Goal: Task Accomplishment & Management: Complete application form

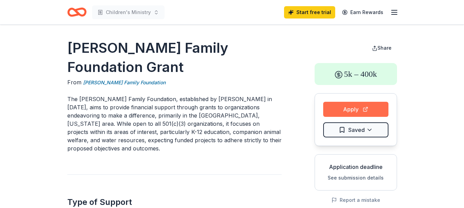
click at [368, 109] on button "Apply" at bounding box center [355, 109] width 65 height 15
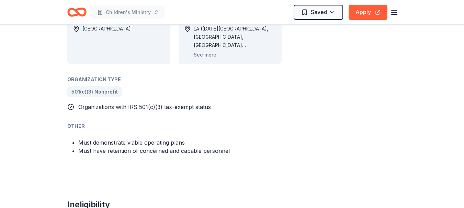
scroll to position [412, 0]
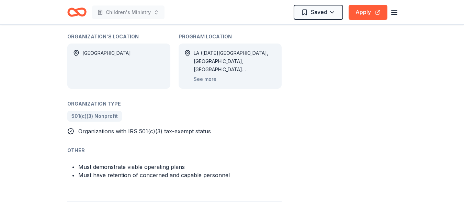
click at [391, 10] on line "button" at bounding box center [393, 10] width 5 height 0
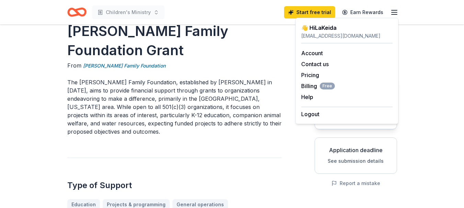
scroll to position [0, 0]
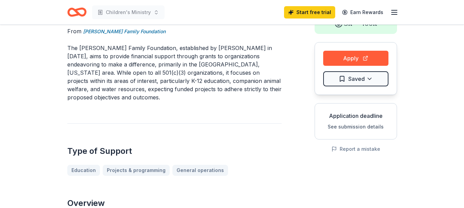
scroll to position [69, 0]
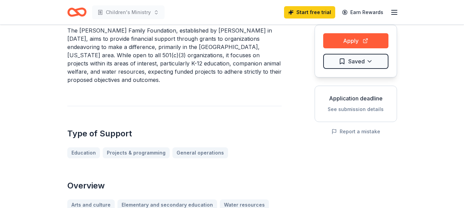
click at [359, 109] on button "See submission details" at bounding box center [355, 109] width 56 height 8
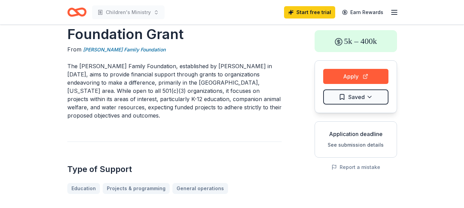
scroll to position [0, 0]
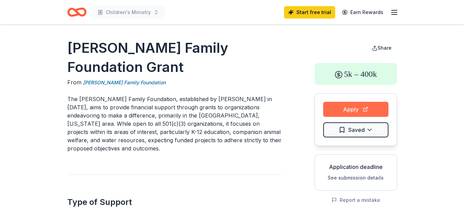
click at [376, 107] on button "Apply" at bounding box center [355, 109] width 65 height 15
